Goal: Find specific page/section: Find specific page/section

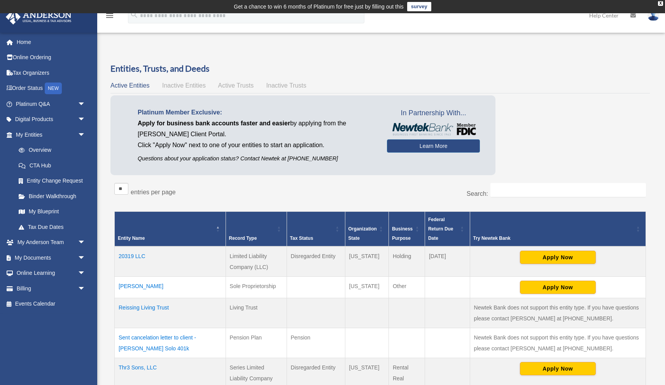
click at [133, 255] on td "20319 LLC" at bounding box center [170, 261] width 111 height 30
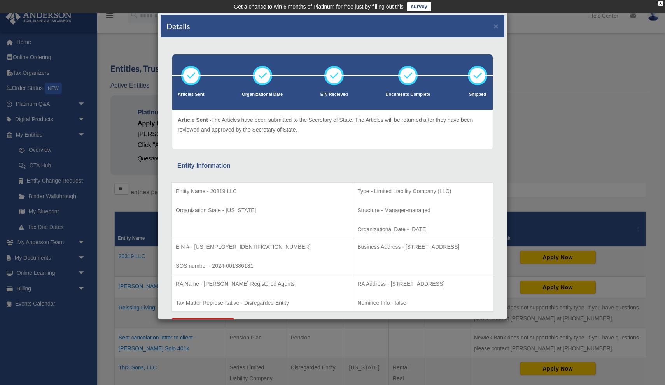
click at [517, 164] on div "Details × Articles Sent Organizational Date" at bounding box center [332, 192] width 665 height 385
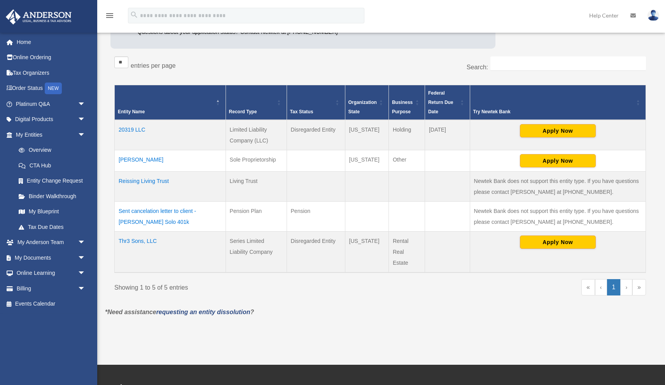
scroll to position [131, 0]
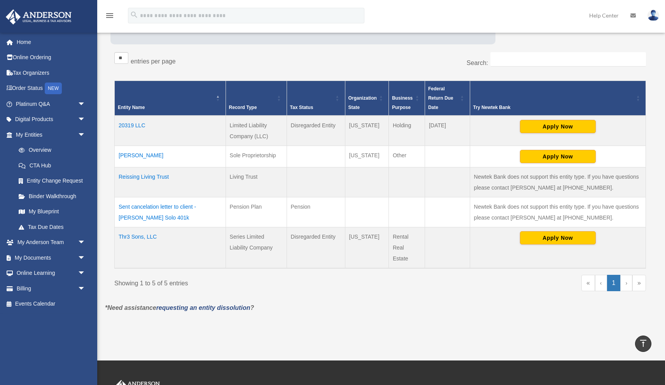
click at [136, 236] on td "Thr3 Sons, LLC" at bounding box center [170, 247] width 111 height 41
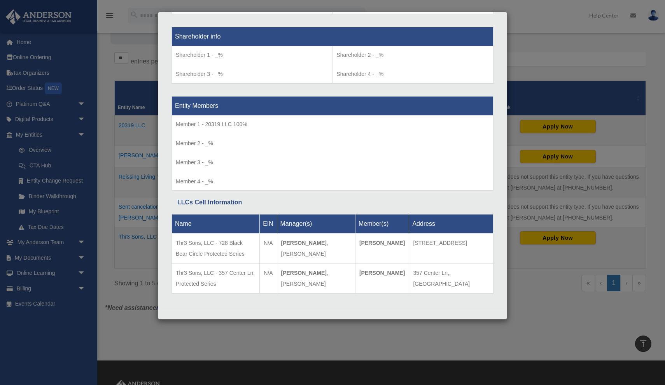
scroll to position [647, 0]
click at [514, 303] on div "Details × Articles Sent Organizational Date" at bounding box center [332, 192] width 665 height 385
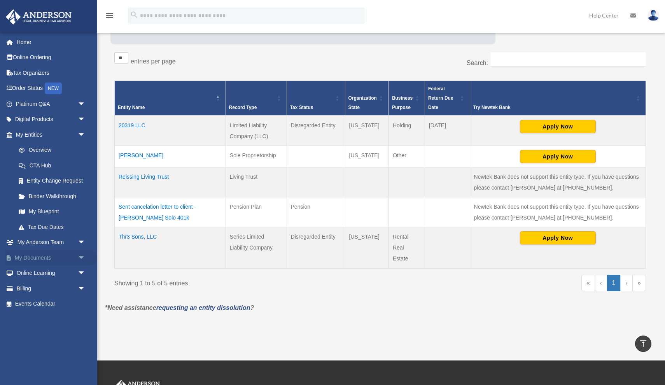
click at [48, 257] on link "My Documents arrow_drop_down" at bounding box center [51, 258] width 92 height 16
click at [82, 254] on span "arrow_drop_down" at bounding box center [86, 258] width 16 height 16
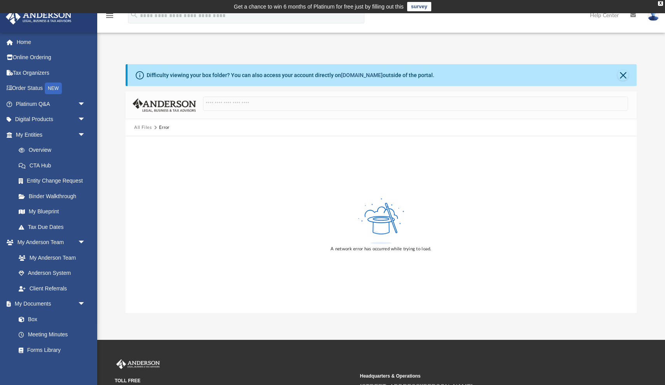
click at [362, 76] on link "[DOMAIN_NAME]" at bounding box center [362, 75] width 42 height 6
click at [62, 254] on link "My Anderson Team" at bounding box center [54, 258] width 86 height 16
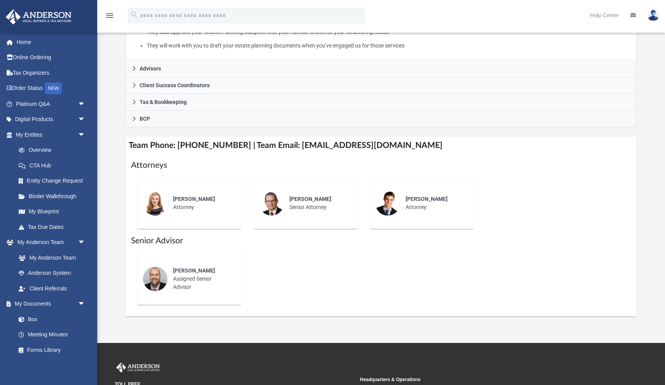
scroll to position [208, 0]
